Goal: Communication & Community: Ask a question

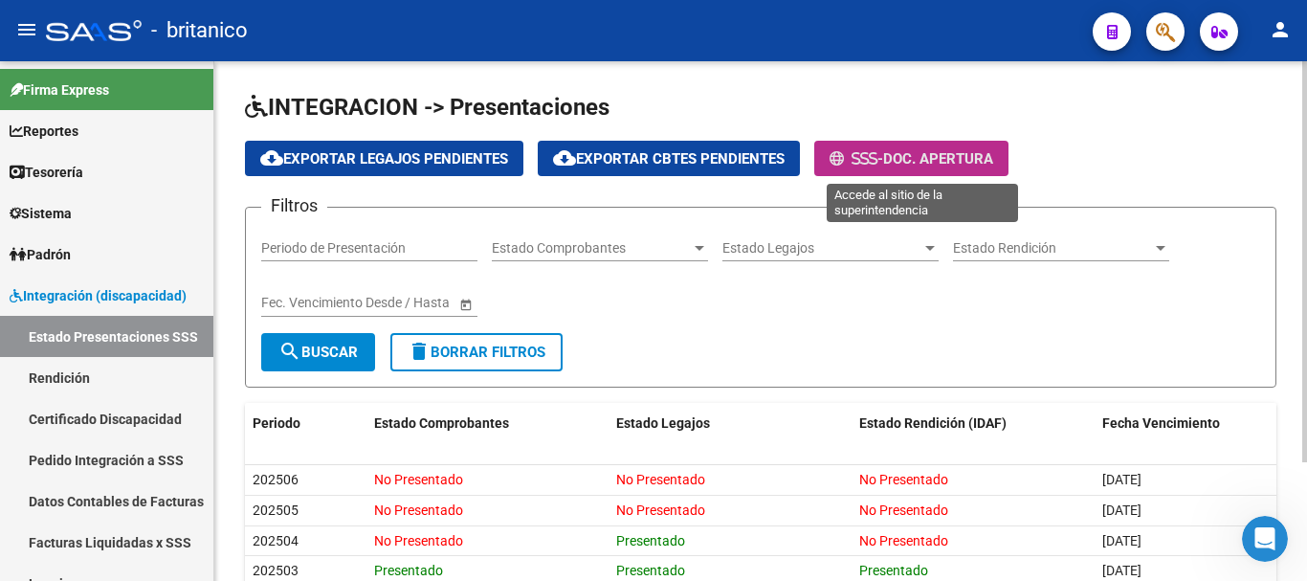
click at [923, 154] on span "Doc. Apertura" at bounding box center [938, 158] width 110 height 17
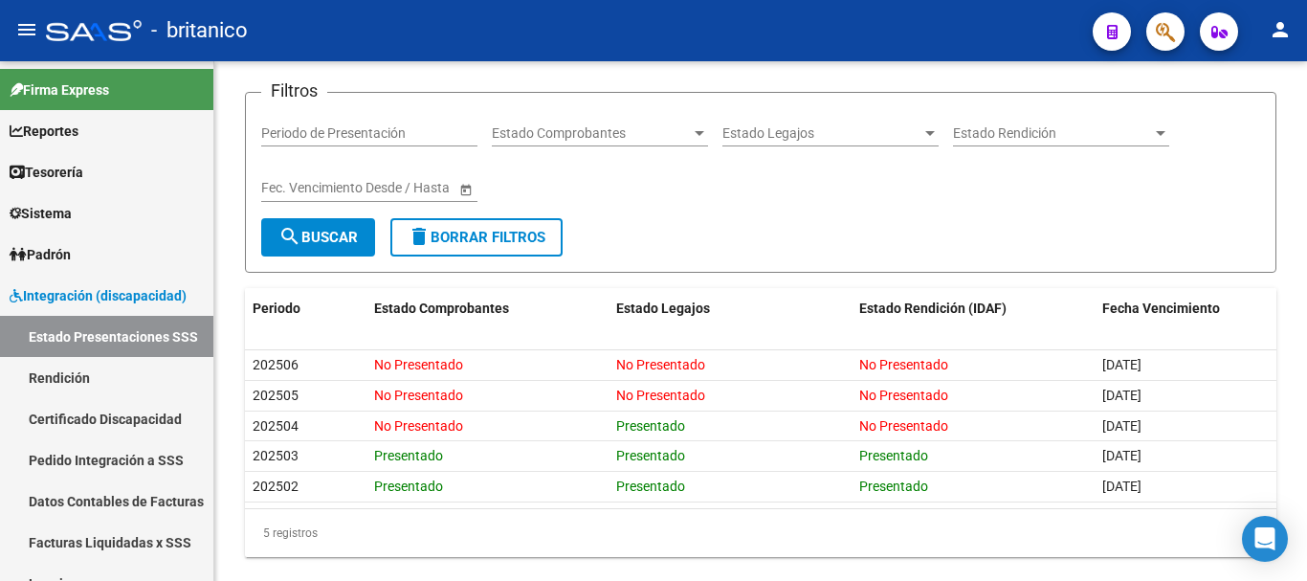
scroll to position [153, 0]
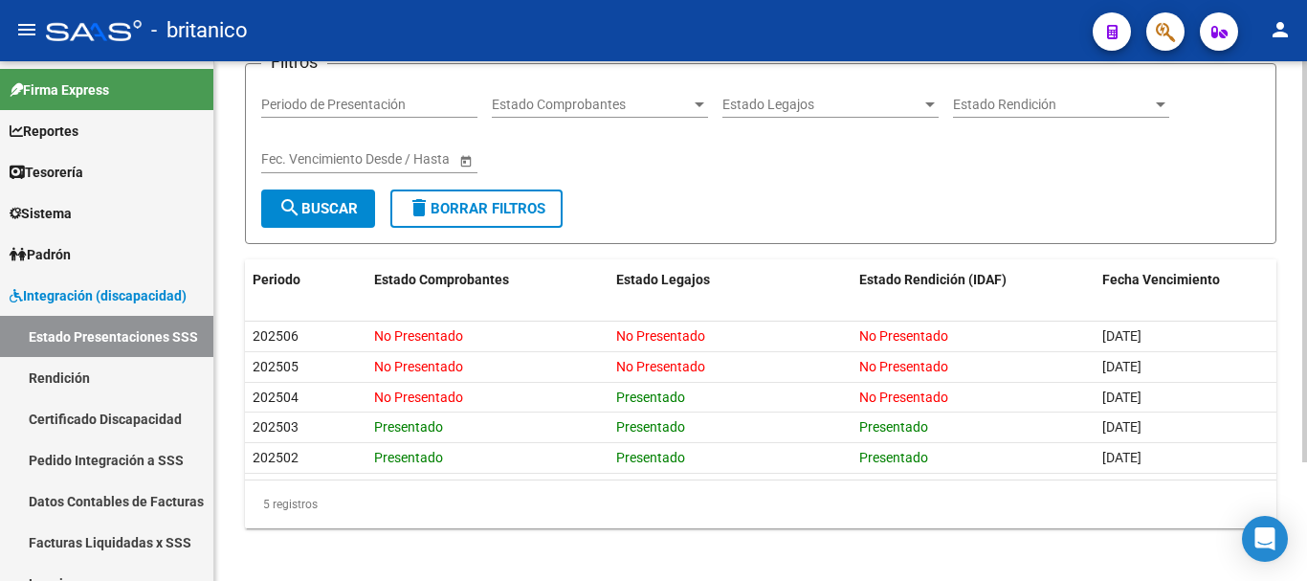
scroll to position [153, 0]
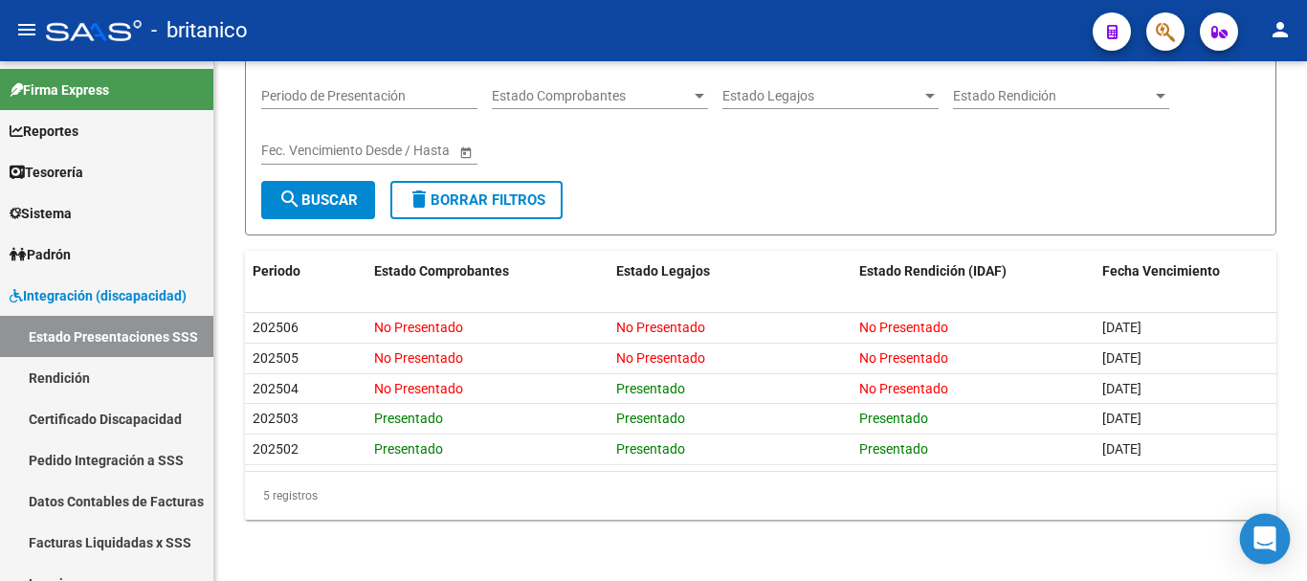
click at [1264, 539] on icon "Open Intercom Messenger" at bounding box center [1264, 538] width 22 height 25
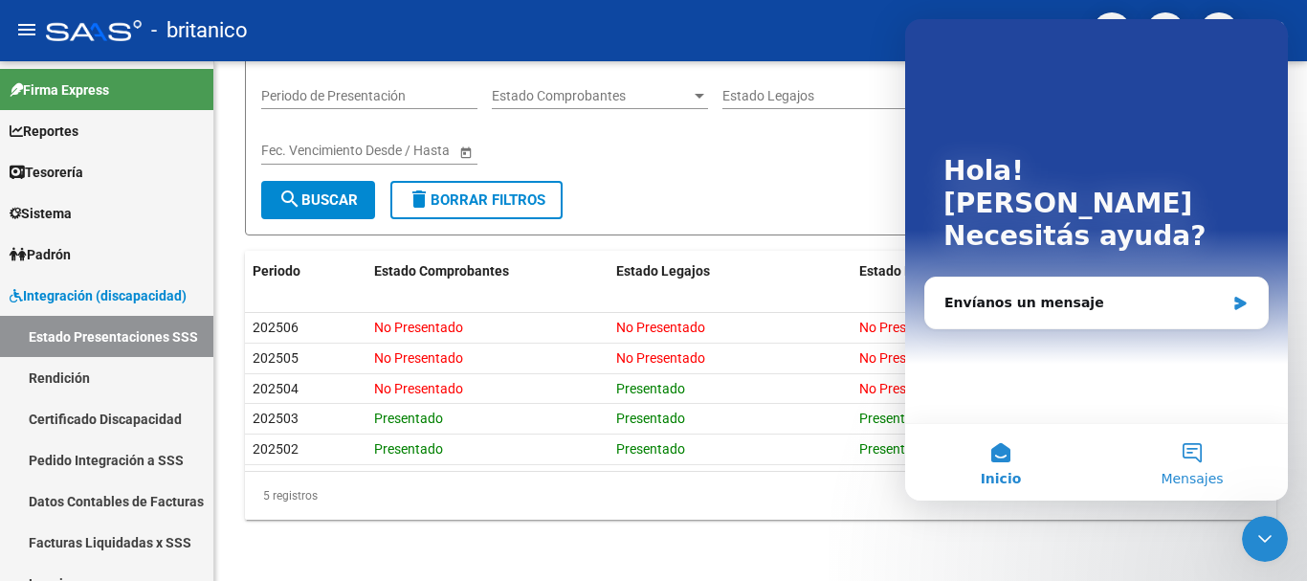
scroll to position [0, 0]
click at [1070, 293] on div "Envíanos un mensaje" at bounding box center [1084, 303] width 280 height 20
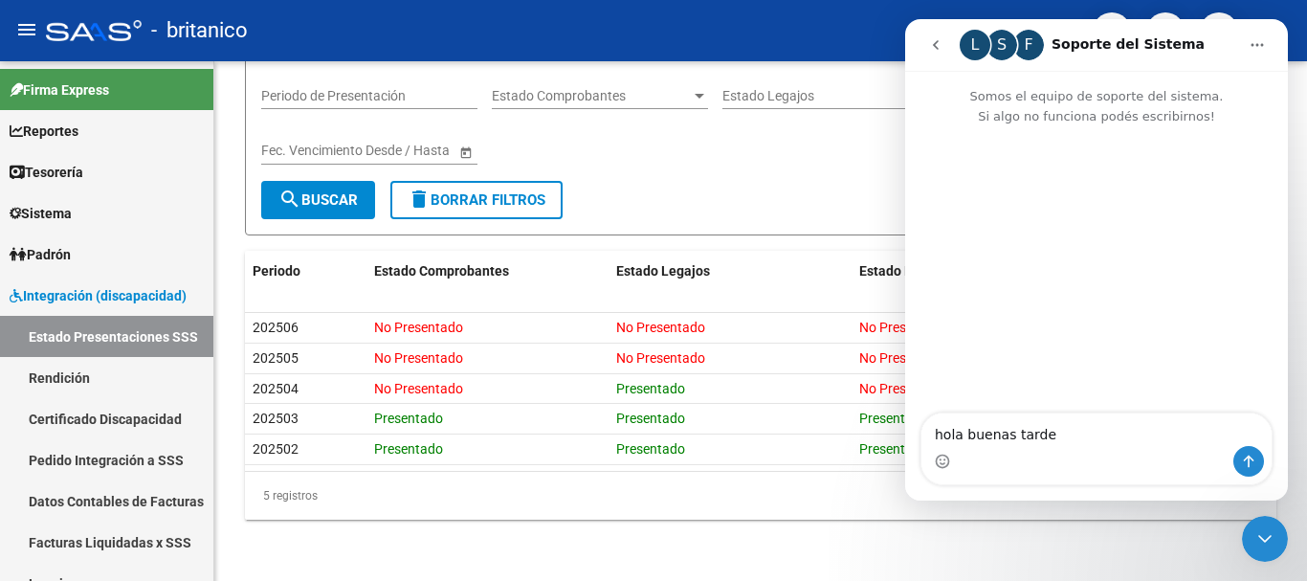
type textarea "hola buenas tardes"
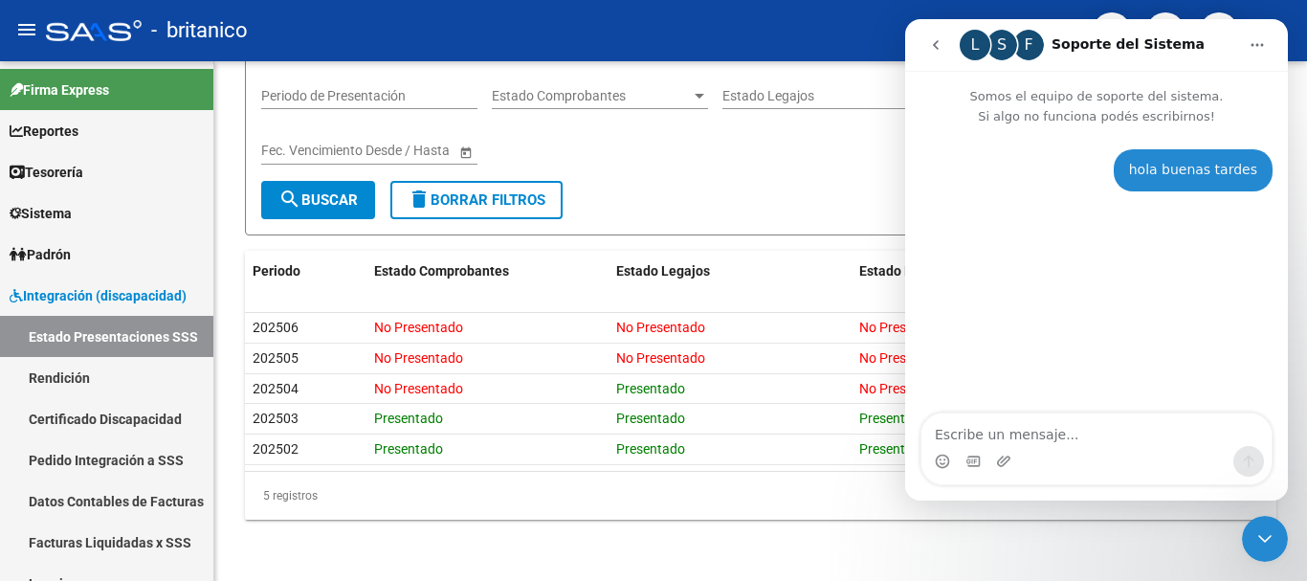
type textarea "q"
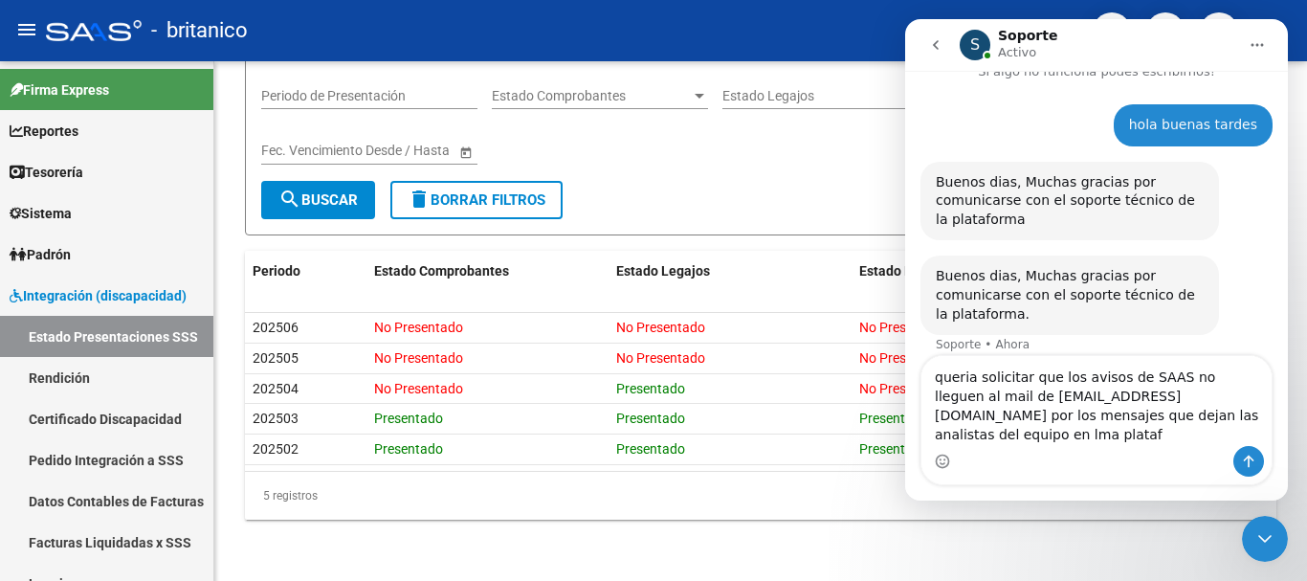
scroll to position [64, 0]
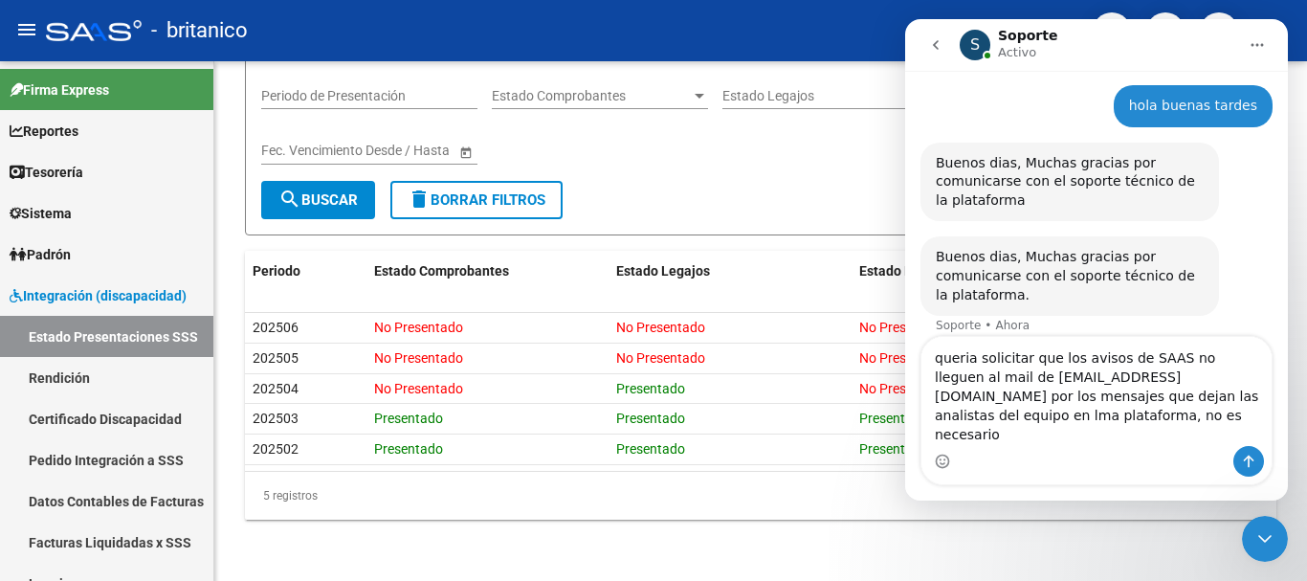
click at [1230, 410] on textarea "queria solicitar que los avisos de SAAS no lleguen al mail de discapcidad@hbrit…" at bounding box center [1096, 391] width 350 height 109
type textarea "queria solicitar que los avisos de SAAS no lleguen al mail de discapcidad@hbrit…"
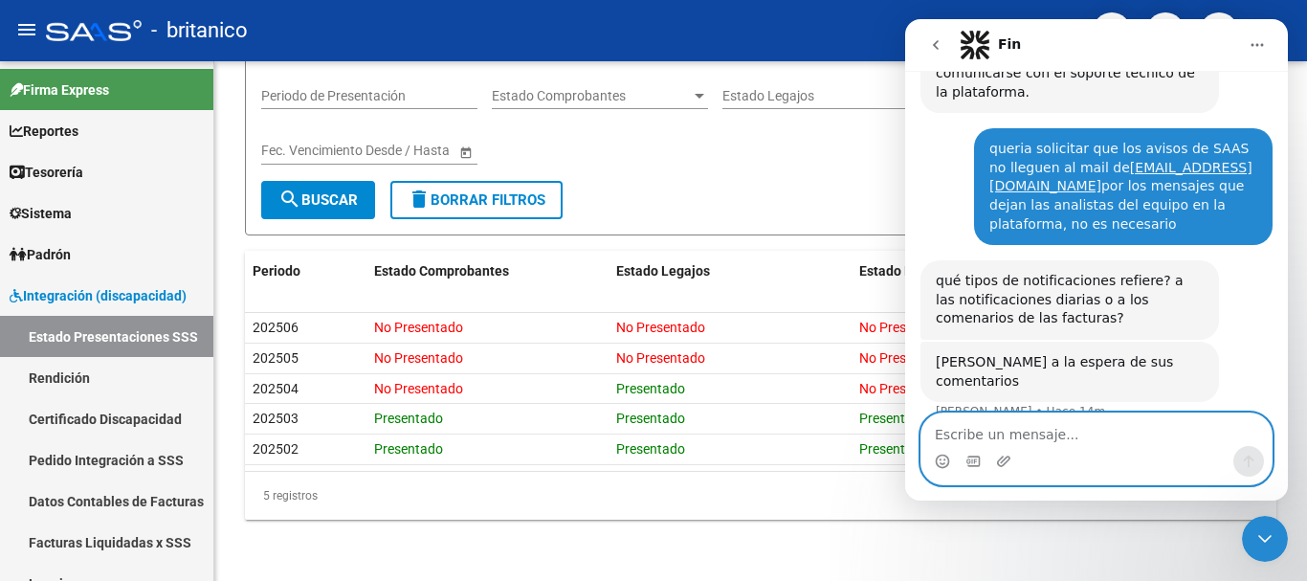
scroll to position [277, 0]
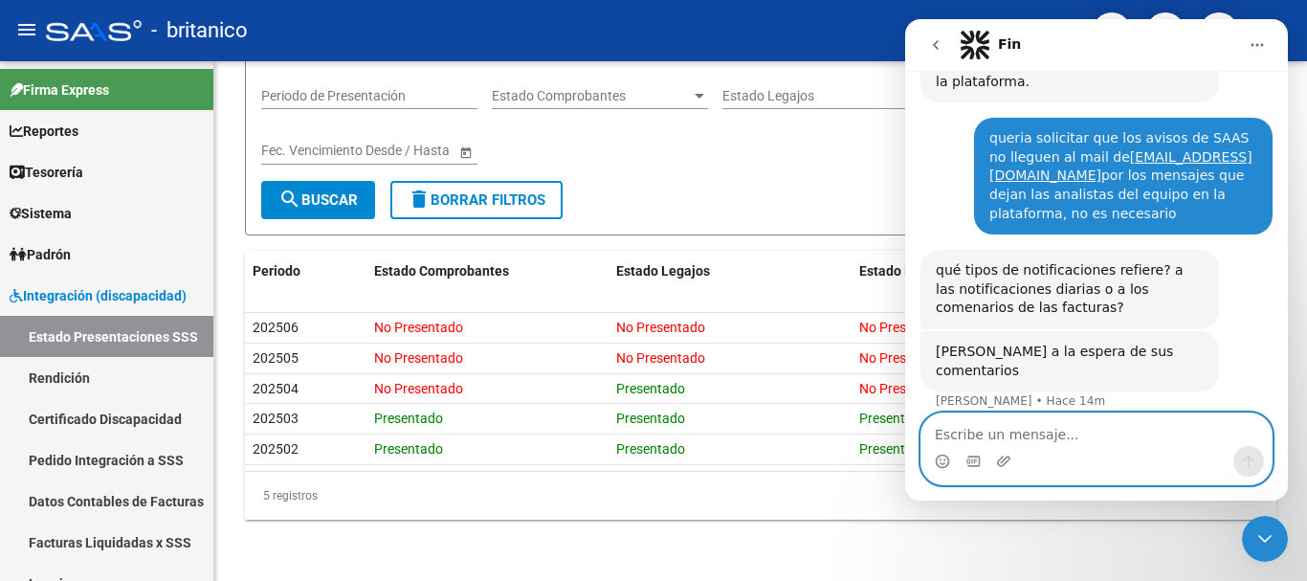
click at [980, 427] on textarea "Escribe un mensaje..." at bounding box center [1096, 429] width 350 height 33
type textarea "me refiero a los comentarios de las facturas"
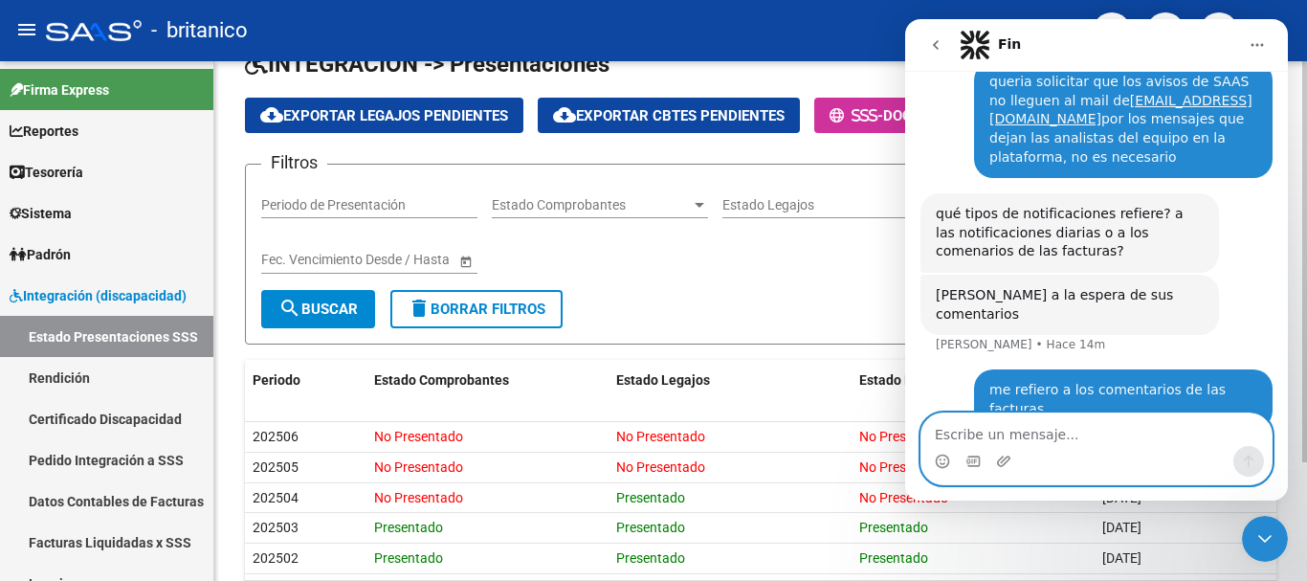
scroll to position [0, 0]
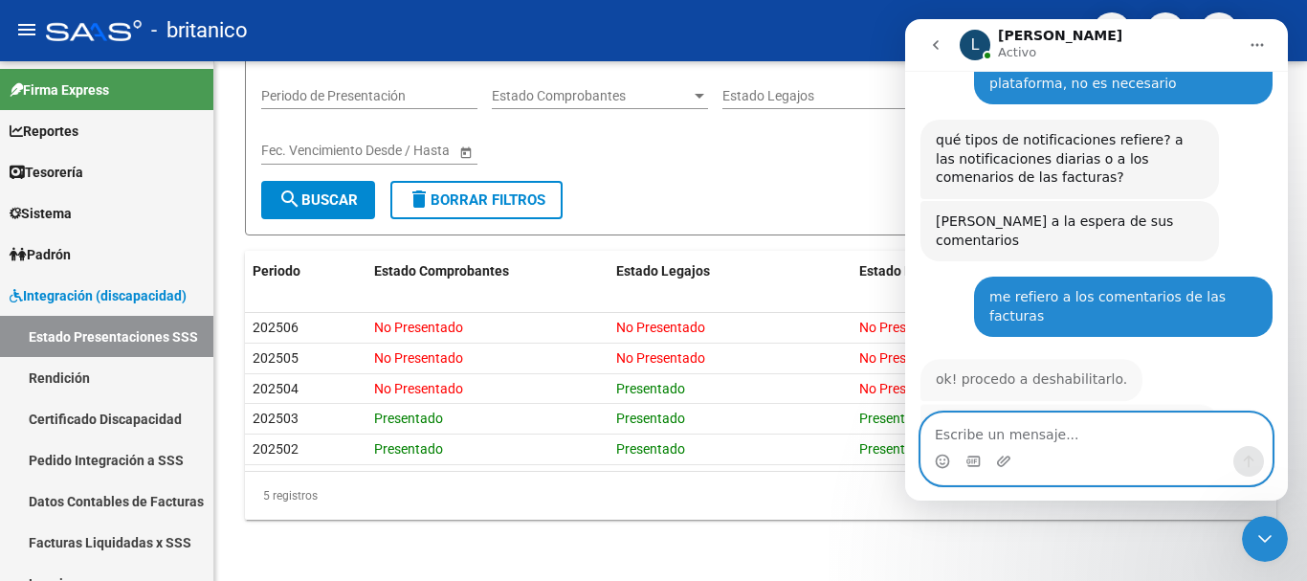
scroll to position [454, 0]
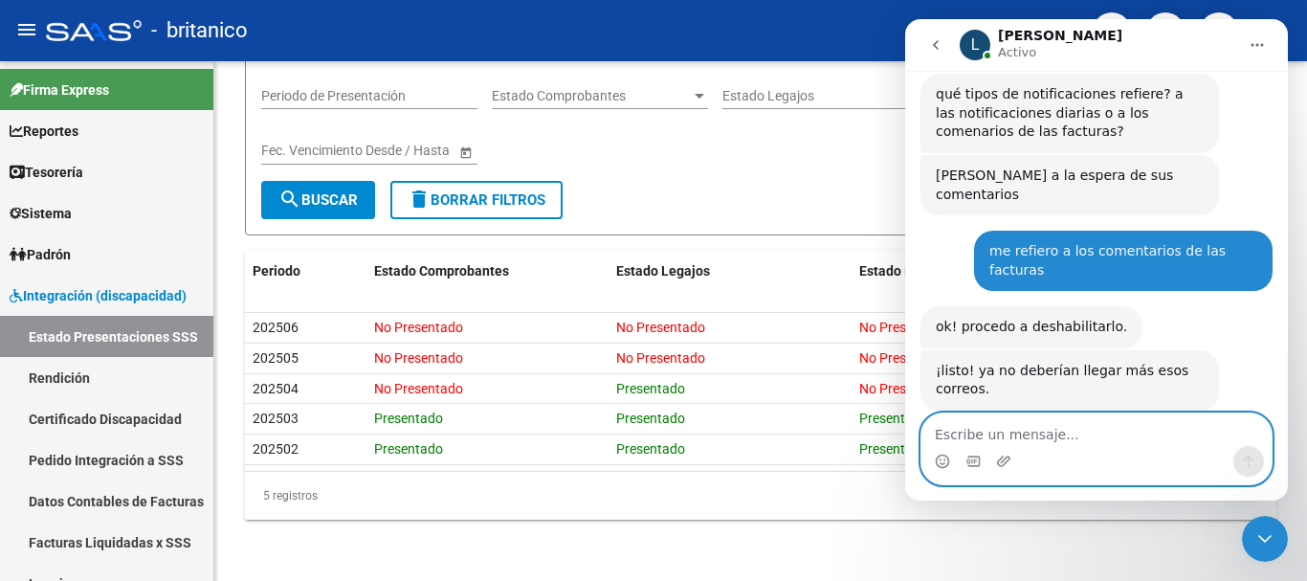
click at [1051, 432] on textarea "Escribe un mensaje..." at bounding box center [1096, 429] width 350 height 33
type textarea "muchas gracias"
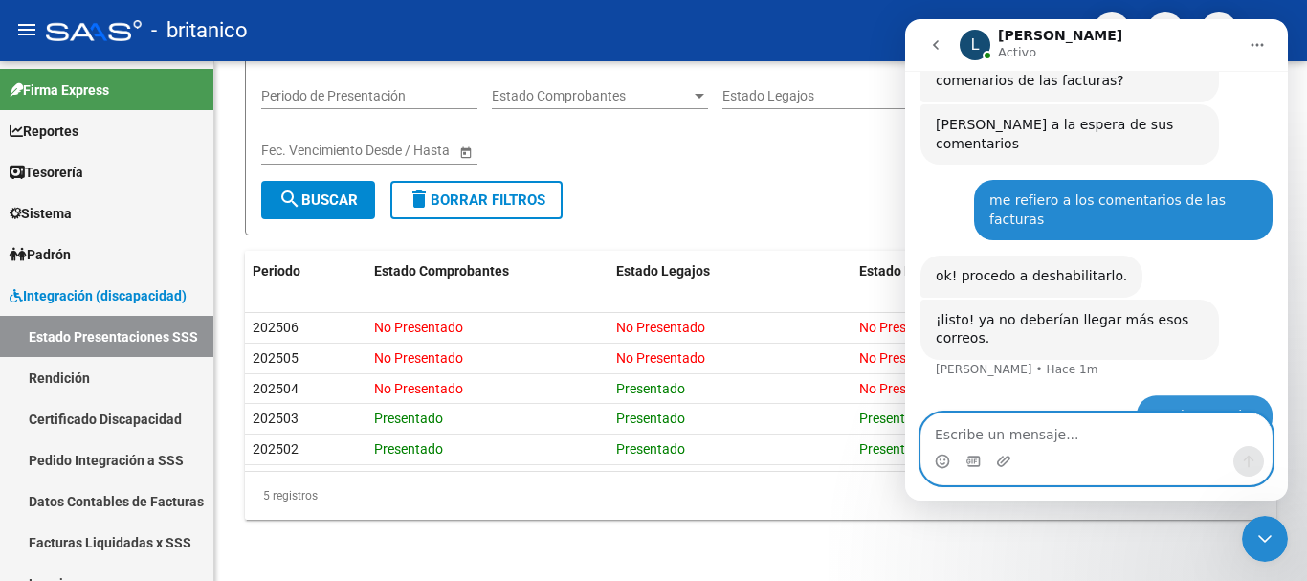
scroll to position [510, 0]
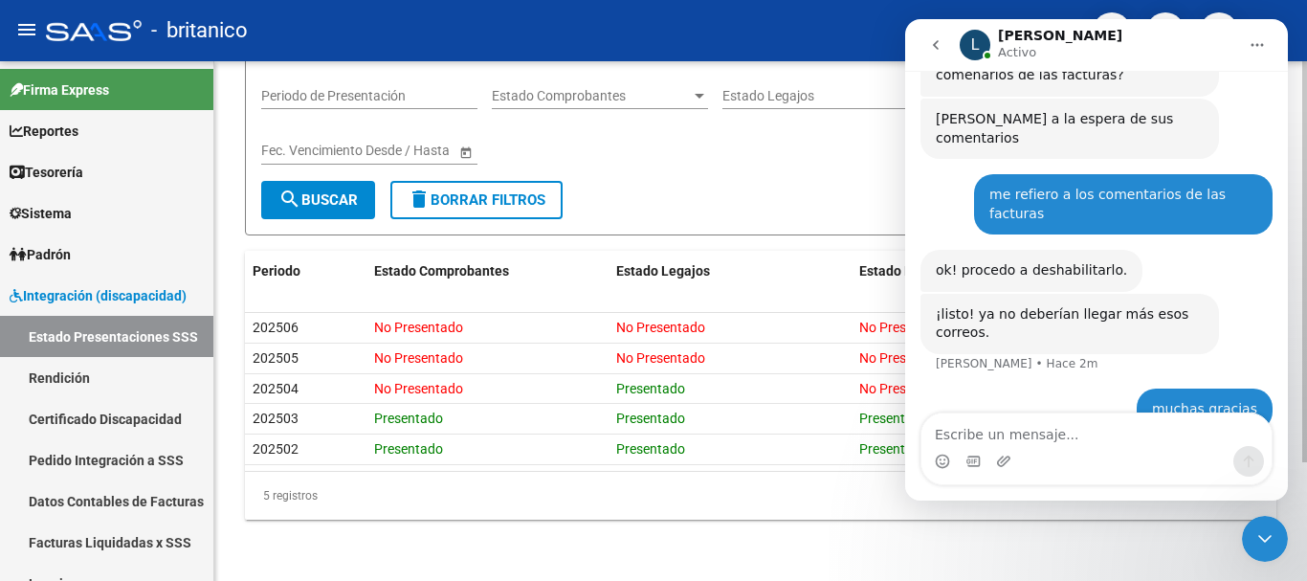
click at [575, 518] on div "5 registros" at bounding box center [760, 496] width 1031 height 48
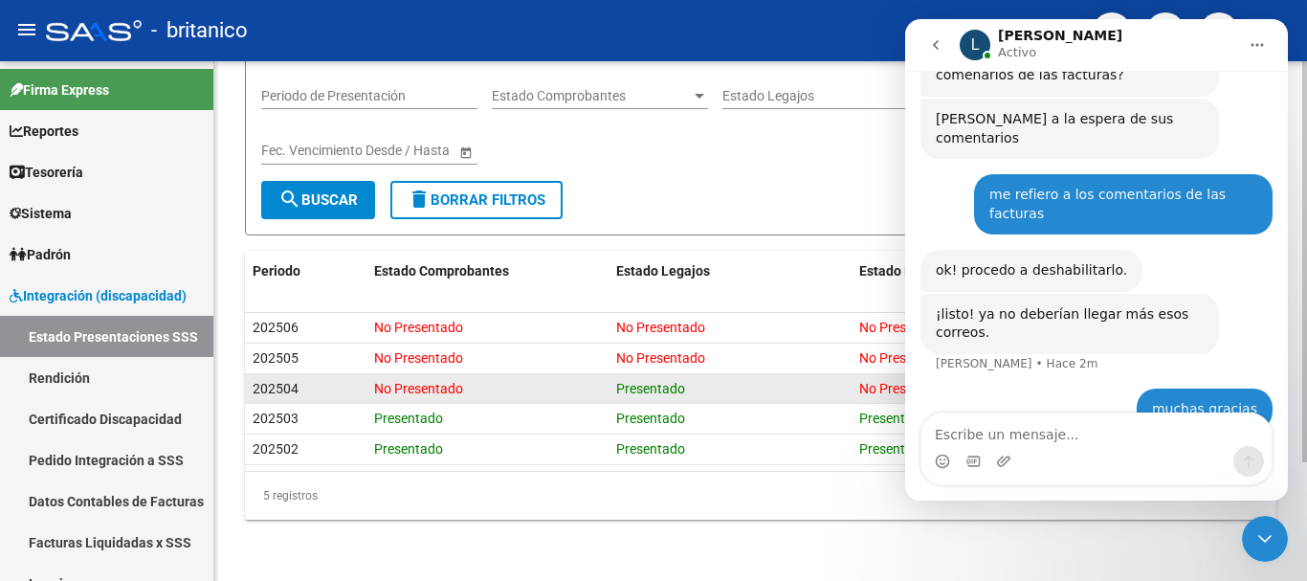
click at [276, 384] on span "202504" at bounding box center [276, 388] width 46 height 15
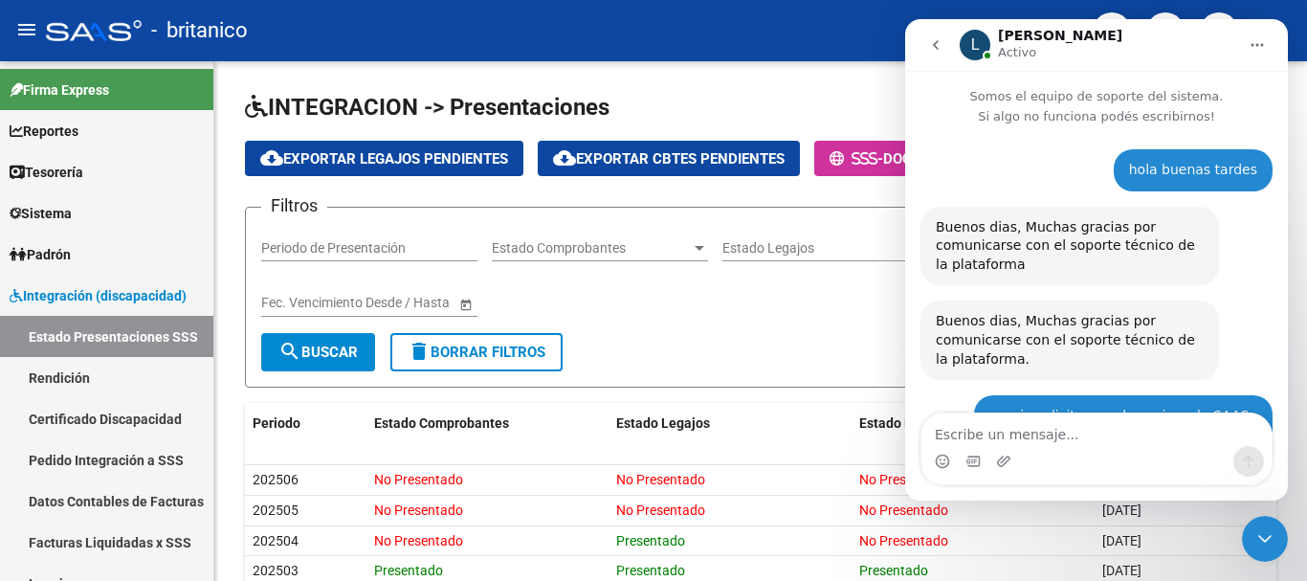
scroll to position [510, 0]
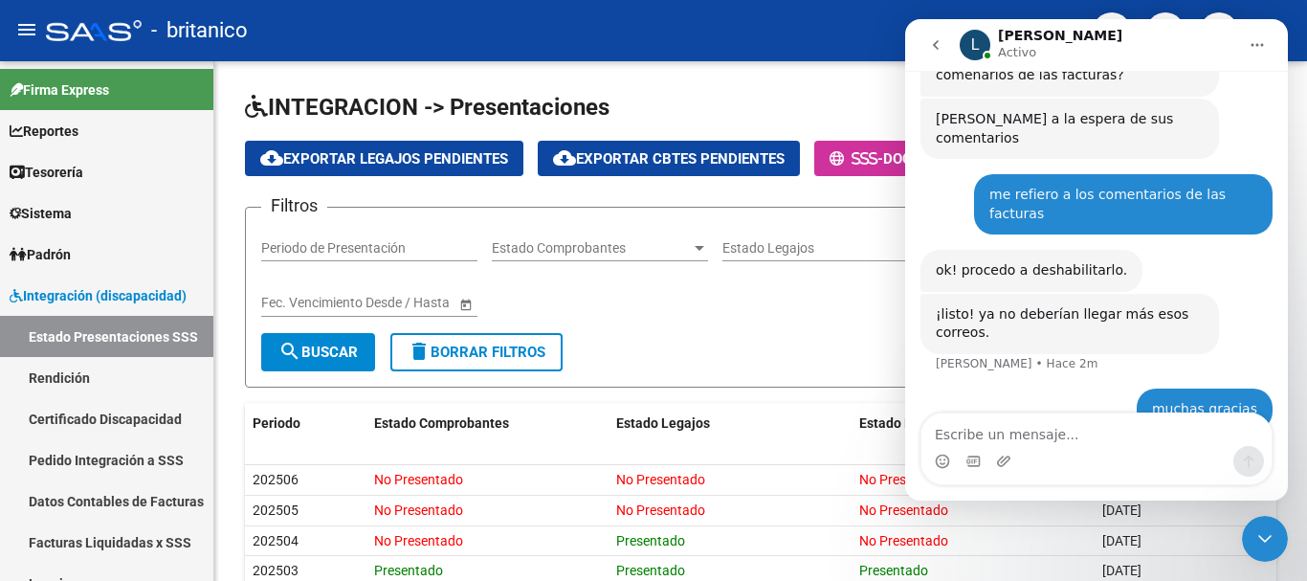
click at [935, 41] on icon "go back" at bounding box center [935, 44] width 15 height 15
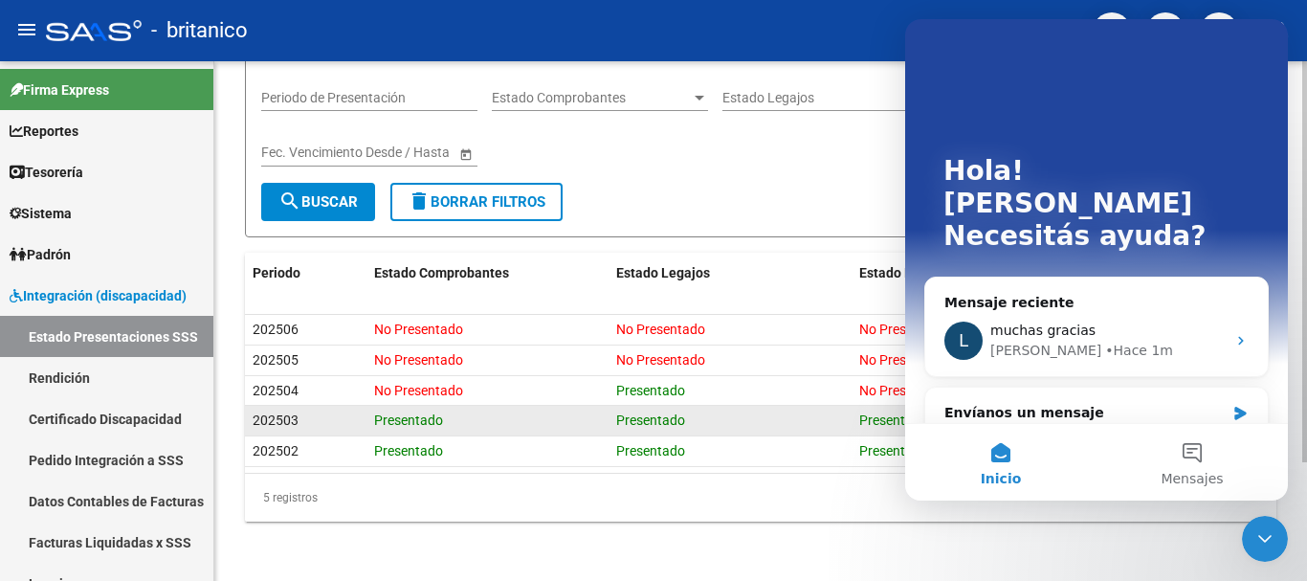
scroll to position [153, 0]
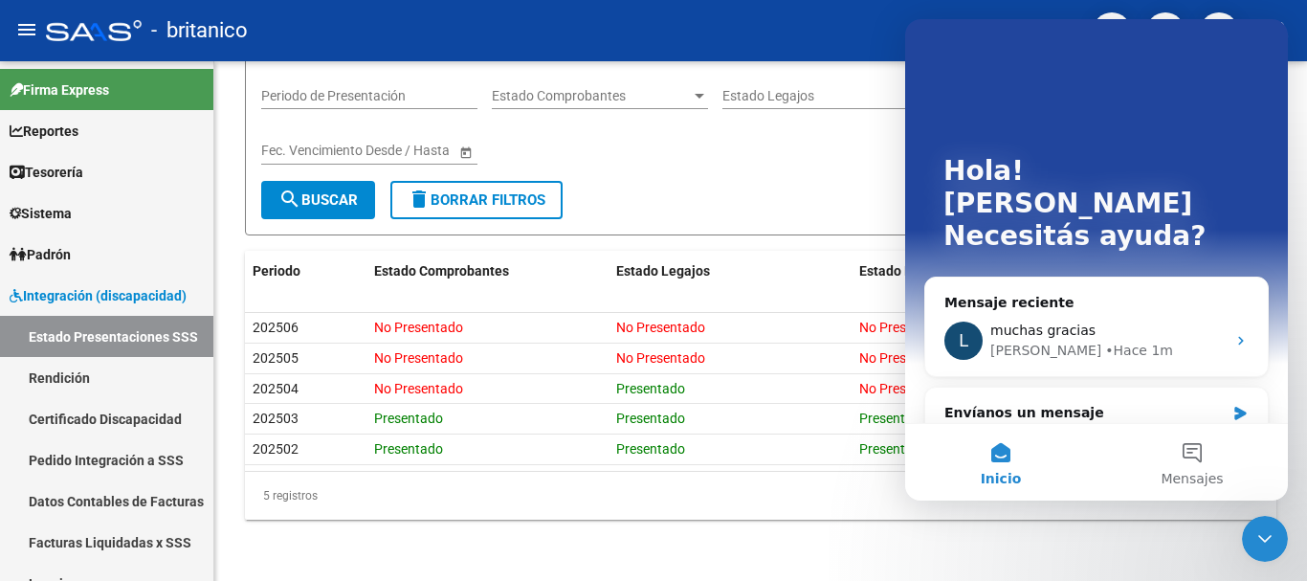
click at [1224, 65] on div "Intercom Messenger" at bounding box center [1096, 69] width 306 height 38
click at [1302, 104] on div at bounding box center [1304, 321] width 5 height 520
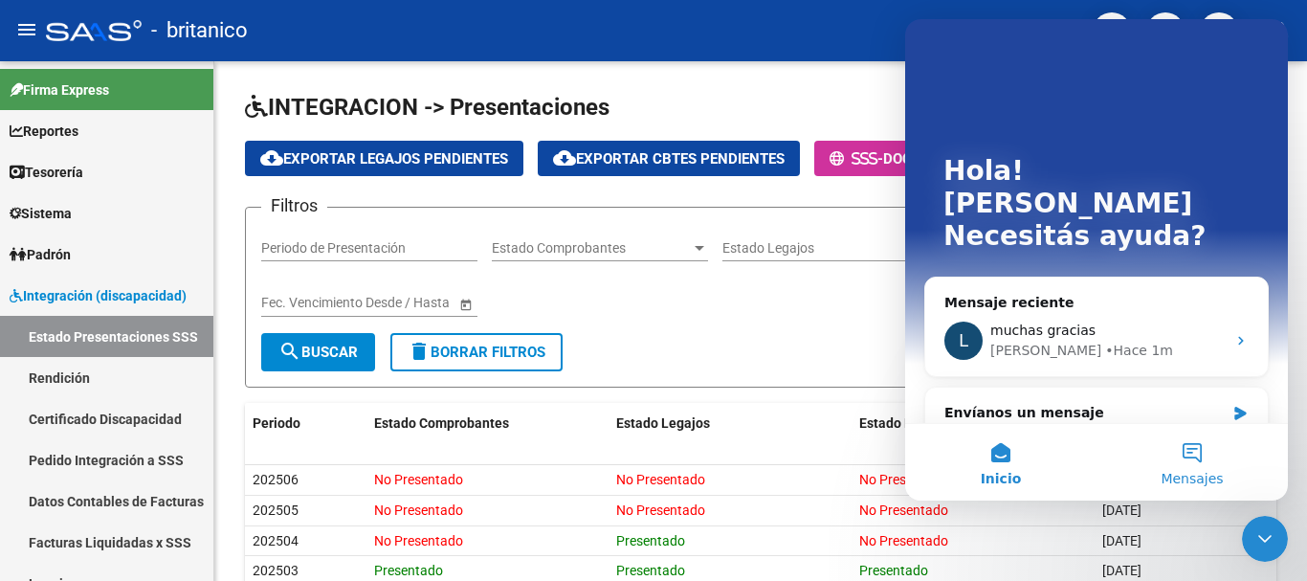
click at [1192, 447] on button "Mensajes" at bounding box center [1191, 462] width 191 height 77
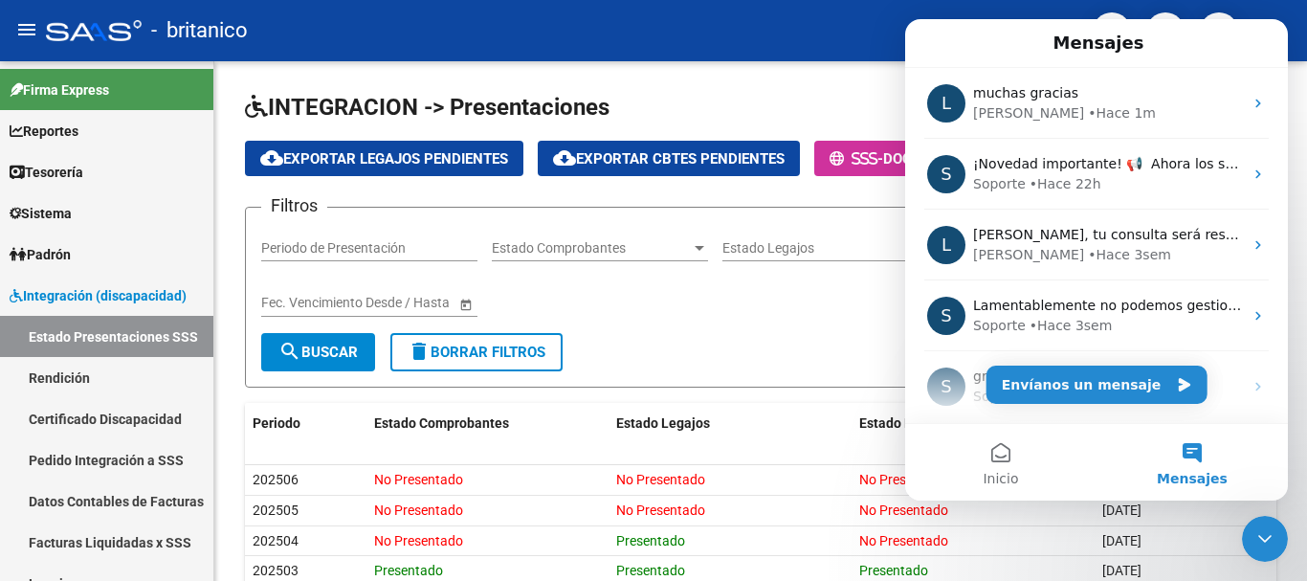
click at [1191, 448] on button "Mensajes" at bounding box center [1191, 462] width 191 height 77
click at [996, 448] on button "Inicio" at bounding box center [1000, 462] width 191 height 77
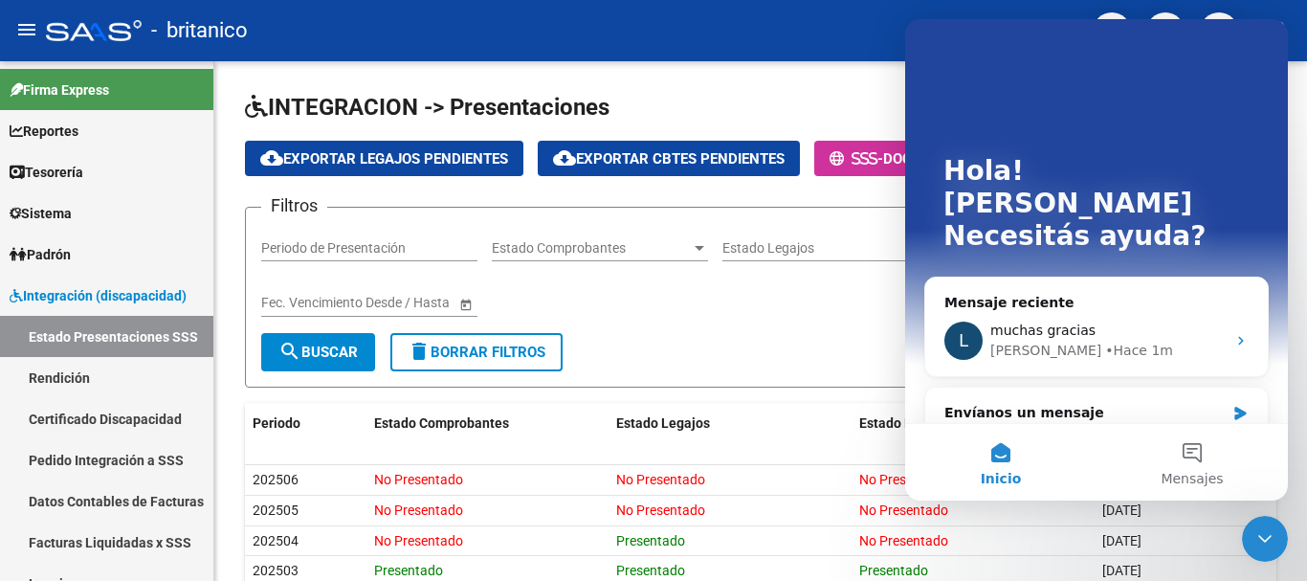
click at [1102, 134] on div "Hola! Ariel Necesitás ayuda?" at bounding box center [1096, 207] width 344 height 377
click at [1266, 532] on icon "Cerrar Intercom Messenger" at bounding box center [1264, 538] width 23 height 23
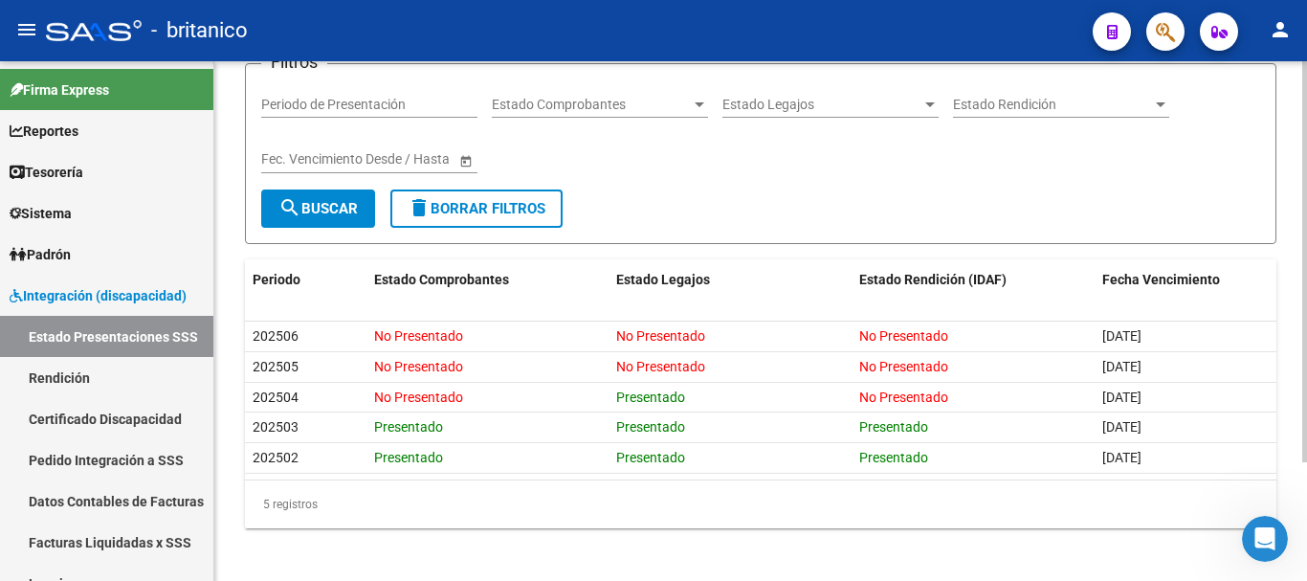
scroll to position [153, 0]
